Goal: Information Seeking & Learning: Find specific fact

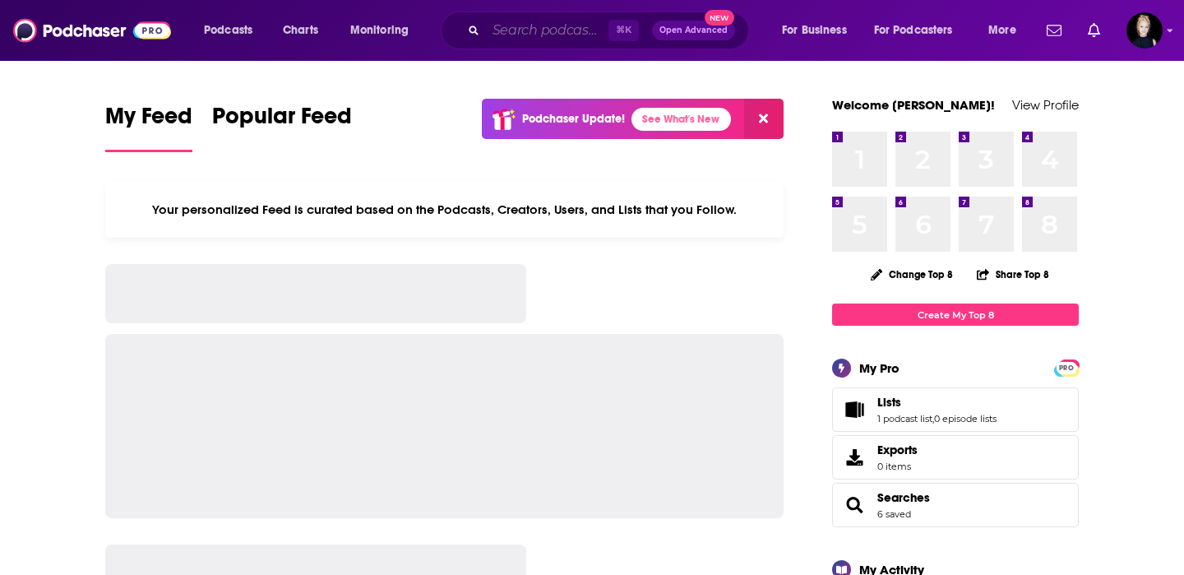
click at [549, 30] on input "Search podcasts, credits, & more..." at bounding box center [547, 30] width 123 height 26
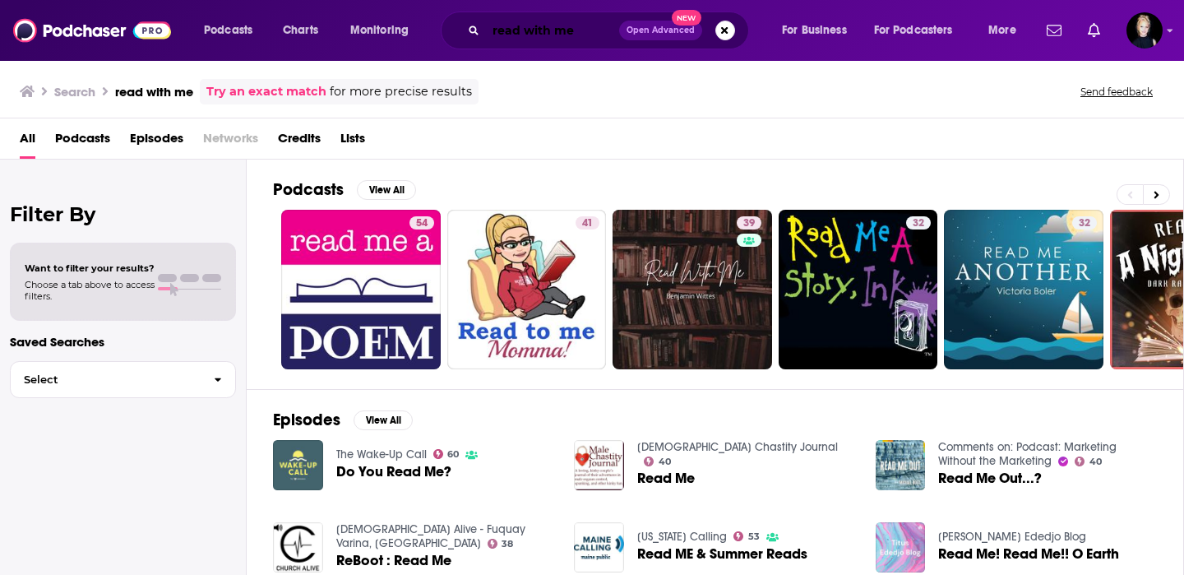
click at [553, 31] on input "read with me" at bounding box center [552, 30] width 133 height 26
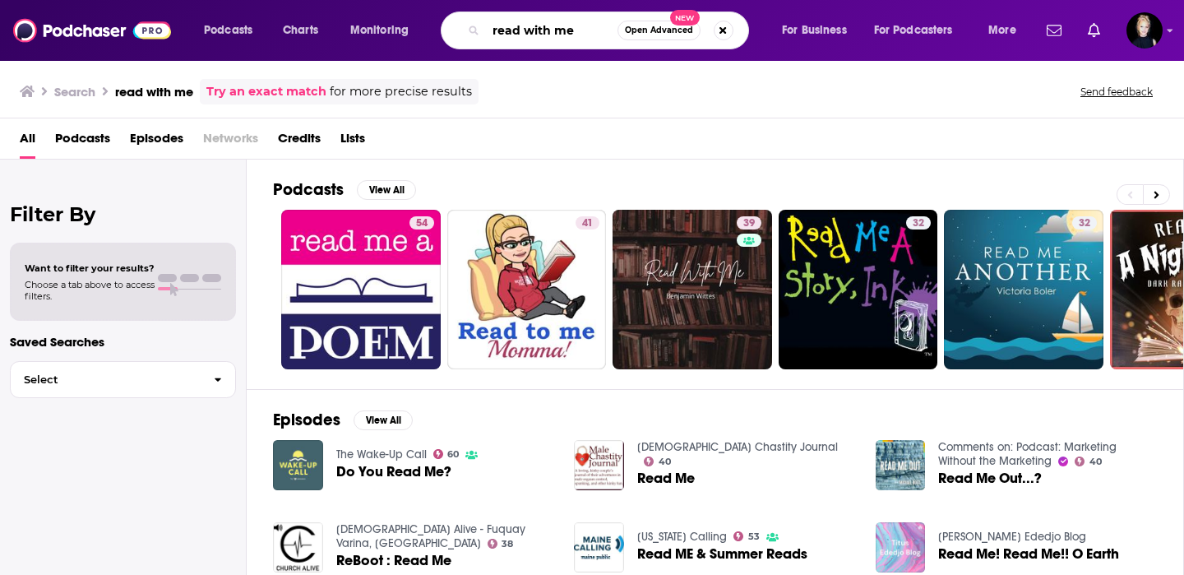
click at [553, 31] on input "read with me" at bounding box center [552, 30] width 132 height 26
type input "[PERSON_NAME]"
